Goal: Transaction & Acquisition: Purchase product/service

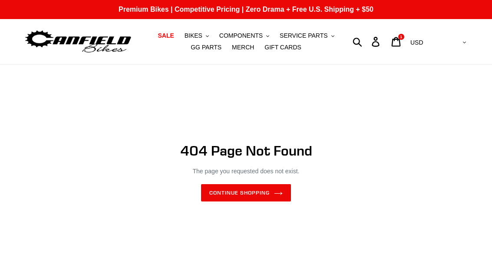
click at [234, 31] on button "COMPONENTS .cls-1{fill:#231f20}" at bounding box center [244, 36] width 59 height 12
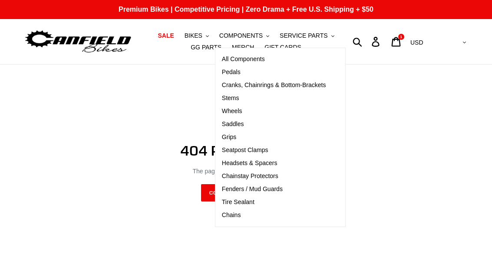
click at [287, 87] on span "Cranks, Chainrings & Bottom-Brackets" at bounding box center [274, 85] width 104 height 7
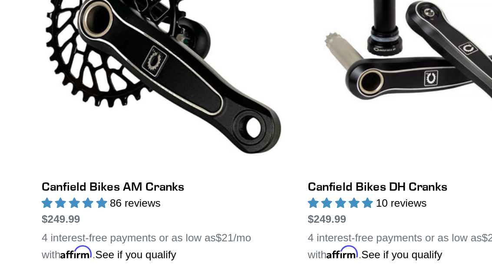
scroll to position [302, 0]
click at [98, 105] on link "Canfield Bikes AM Cranks" at bounding box center [93, 54] width 139 height 194
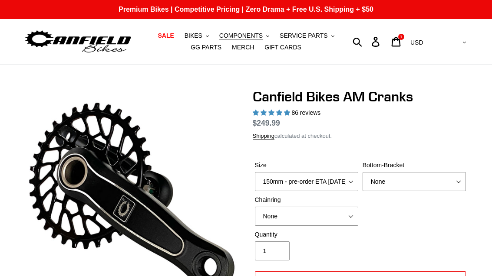
select select "highest-rating"
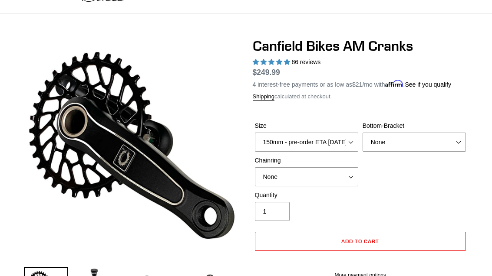
scroll to position [53, 0]
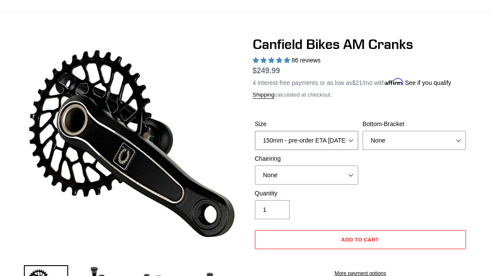
click at [343, 141] on select "150mm - pre-order ETA 9/30/25 155mm - pre-order ETA 9/30/25 160mm - pre-order E…" at bounding box center [306, 140] width 103 height 19
select select "155mm - pre-order ETA 9/30/25"
click at [415, 145] on select "None BSA Threaded 68/73mm Press Fit PF92" at bounding box center [413, 140] width 103 height 19
click at [343, 171] on select "None 30t Round (Boost 148) 30t Oval (Boost 148) 32t Round (Boost 148) 32t Oval …" at bounding box center [306, 175] width 103 height 19
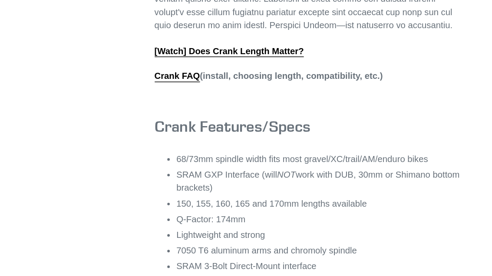
scroll to position [410, 0]
click at [253, 115] on link "Crank FAQ" at bounding box center [268, 119] width 31 height 8
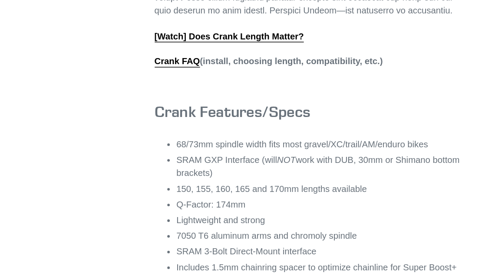
scroll to position [409, 0]
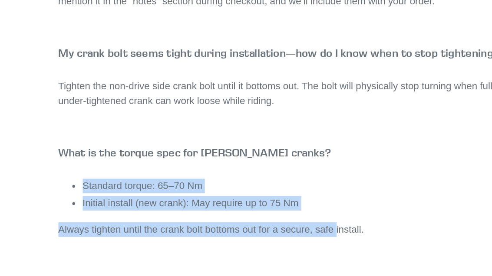
scroll to position [1480, 0]
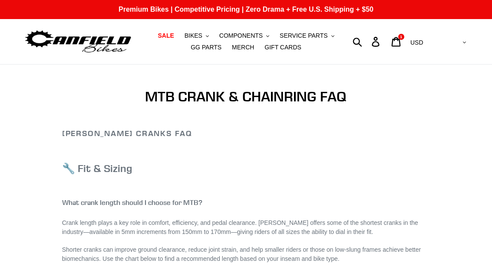
click at [232, 32] on span "COMPONENTS" at bounding box center [240, 35] width 43 height 7
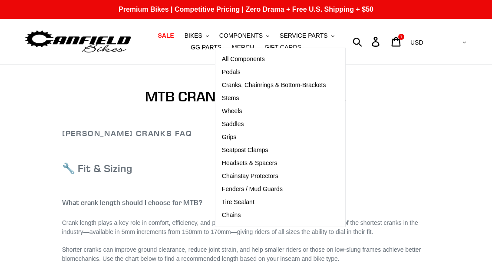
click at [281, 88] on span "Cranks, Chainrings & Bottom-Brackets" at bounding box center [274, 85] width 104 height 7
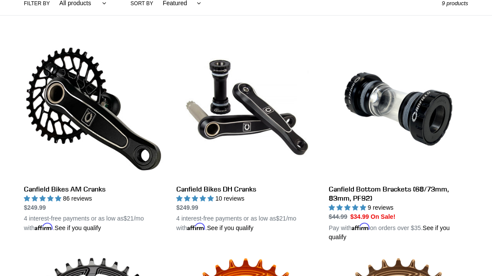
scroll to position [230, 0]
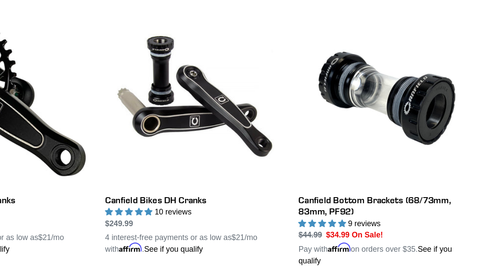
click at [329, 158] on link "Canfield Bottom Brackets (68/73mm, 83mm, PF92)" at bounding box center [398, 130] width 139 height 203
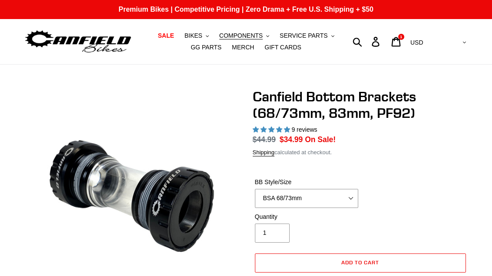
select select "highest-rating"
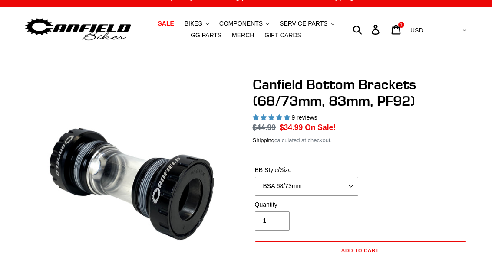
scroll to position [21, 0]
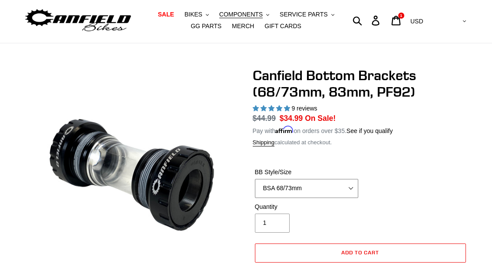
click at [355, 186] on select "BSA 68/73mm BSA 83mm PF92" at bounding box center [306, 188] width 103 height 19
select select "PF92"
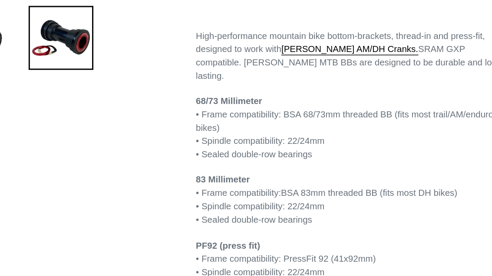
scroll to position [281, 0]
